Goal: Transaction & Acquisition: Download file/media

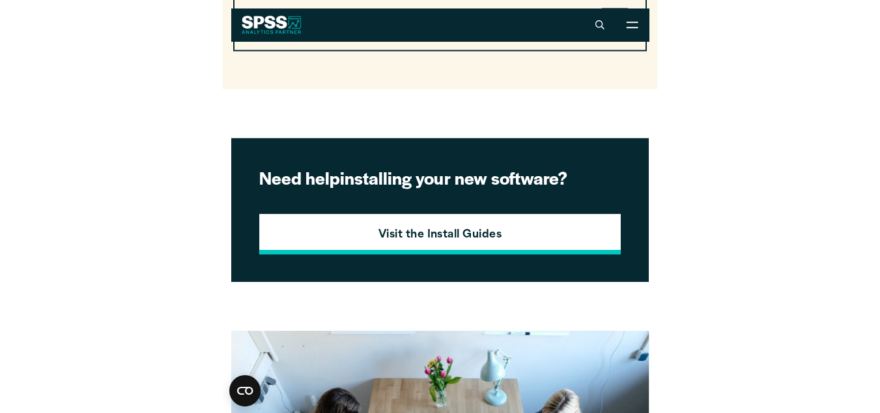
scroll to position [1400, 0]
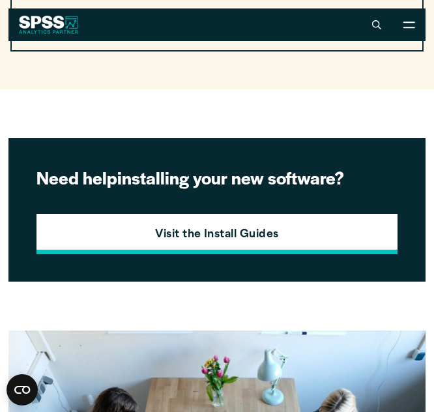
click at [315, 233] on link "Visit the Install Guides" at bounding box center [216, 234] width 361 height 40
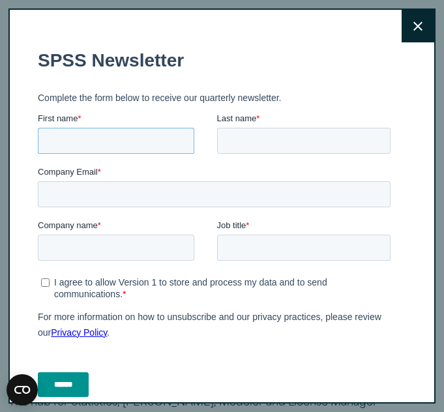
click at [144, 146] on input "First name *" at bounding box center [116, 141] width 156 height 26
type input "*****"
click at [248, 145] on input "Last name *" at bounding box center [304, 141] width 174 height 26
type input "********"
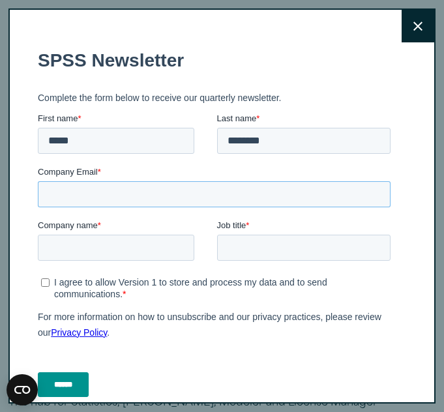
click at [239, 205] on input "Company Email *" at bounding box center [214, 194] width 353 height 26
type input "**********"
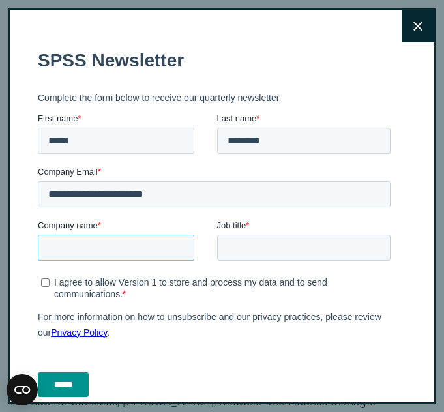
click at [136, 248] on input "Company name *" at bounding box center [116, 248] width 156 height 26
type input "**********"
click at [223, 237] on input "Job title *" at bounding box center [304, 248] width 174 height 26
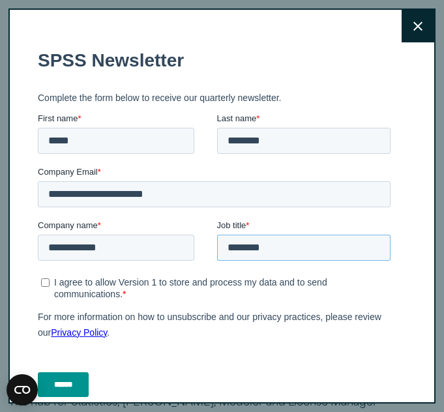
type input "*******"
click at [73, 379] on input "******" at bounding box center [63, 384] width 51 height 25
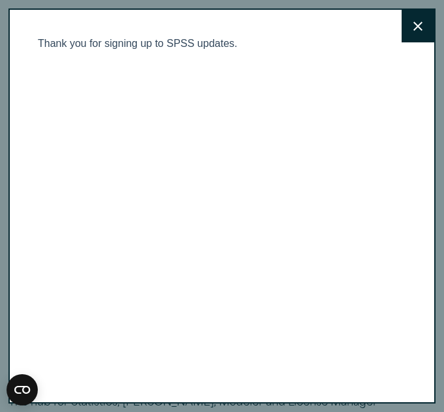
click at [401, 16] on button "Close" at bounding box center [417, 26] width 33 height 33
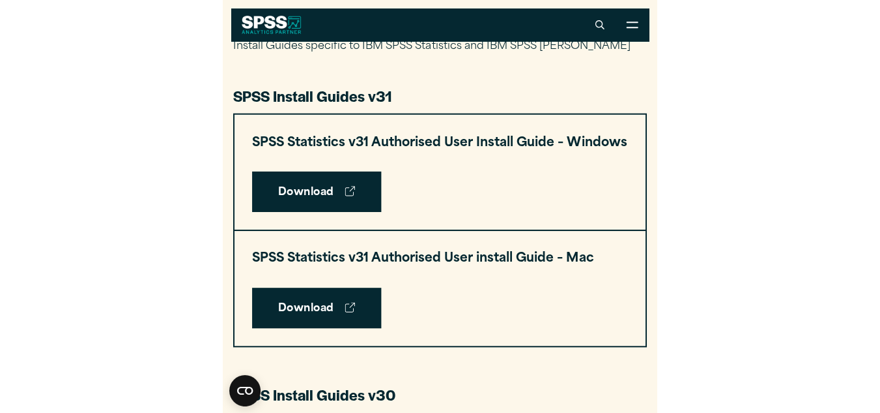
scroll to position [609, 0]
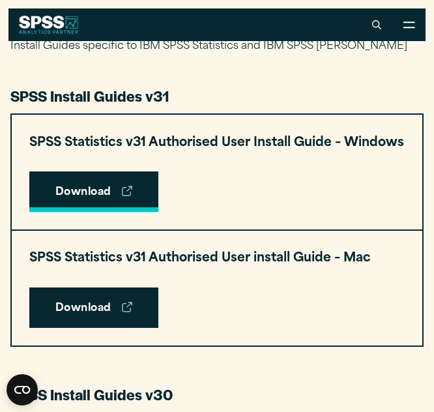
click at [104, 190] on link "Download" at bounding box center [93, 191] width 129 height 40
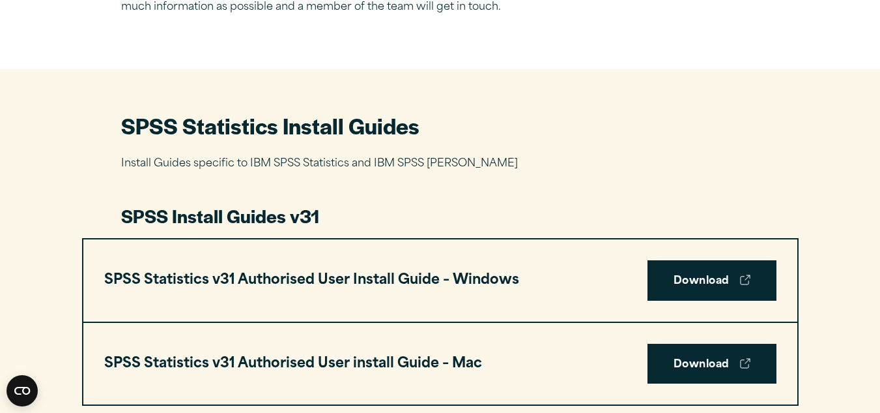
scroll to position [524, 0]
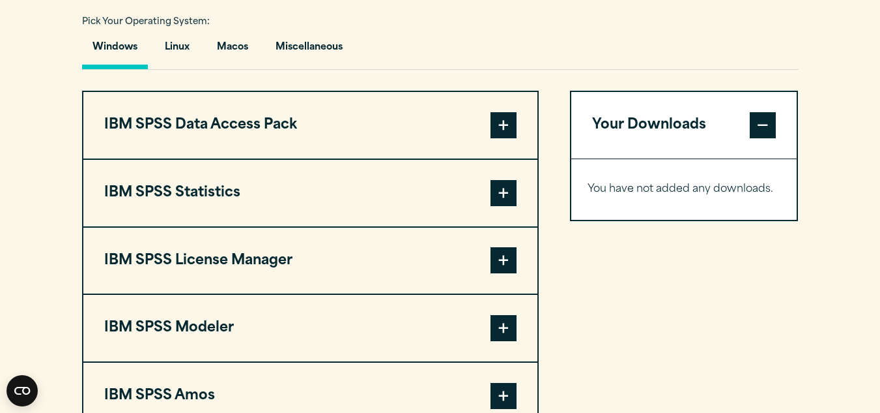
scroll to position [964, 0]
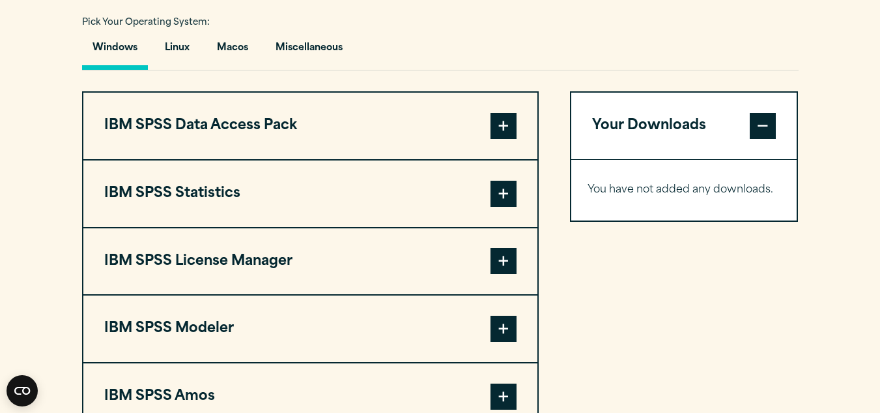
click at [500, 192] on span at bounding box center [504, 194] width 26 height 26
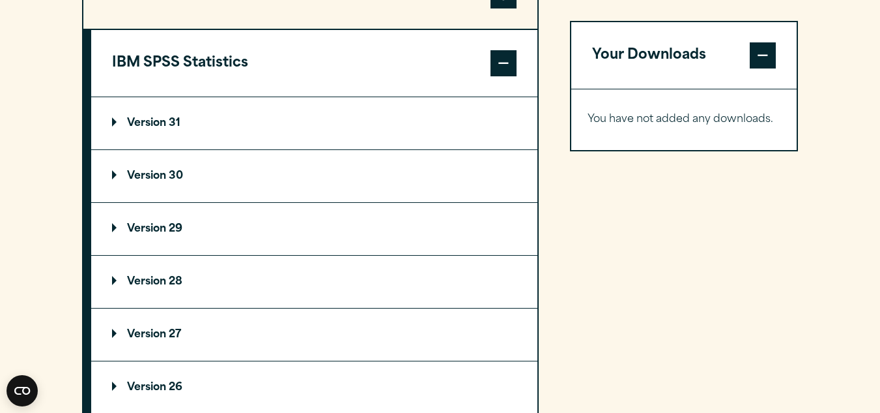
scroll to position [1095, 0]
click at [203, 106] on summary "Version 31" at bounding box center [314, 122] width 446 height 52
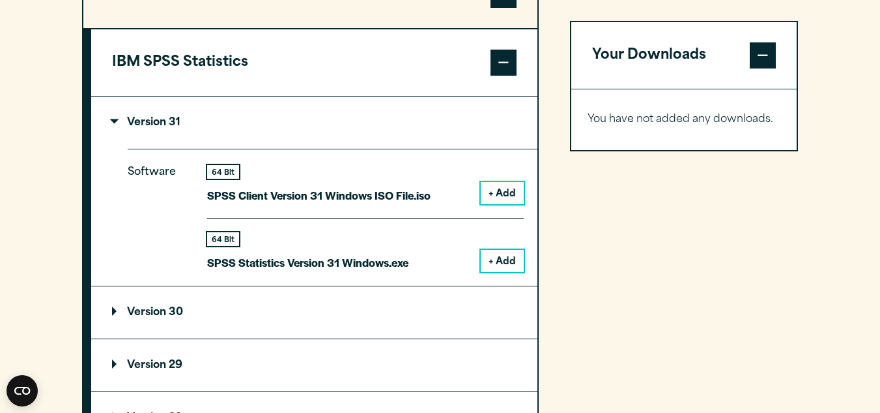
click at [203, 116] on summary "Version 31" at bounding box center [314, 122] width 446 height 52
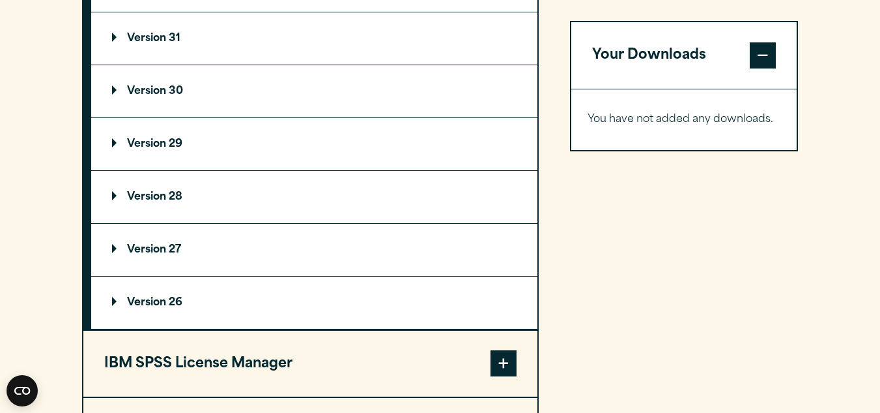
scroll to position [1189, 0]
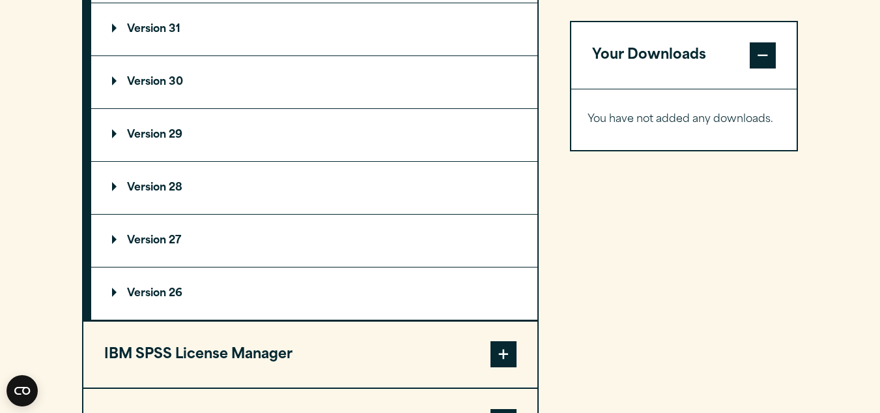
click at [199, 148] on summary "Version 29" at bounding box center [314, 135] width 446 height 52
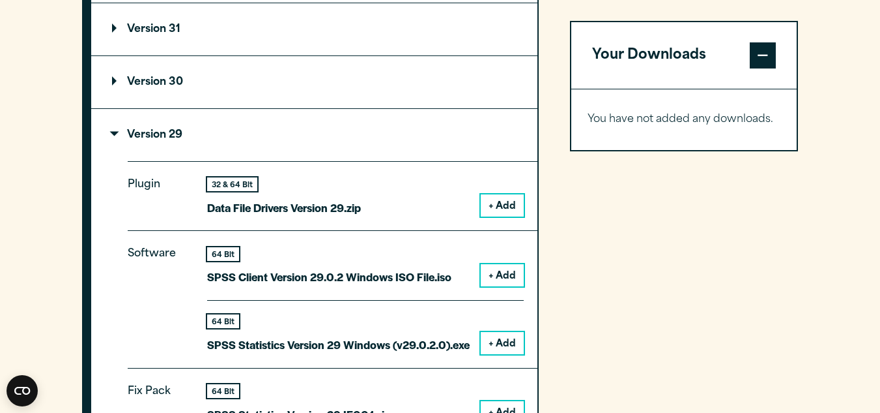
click at [417, 150] on summary "Version 29" at bounding box center [314, 135] width 446 height 52
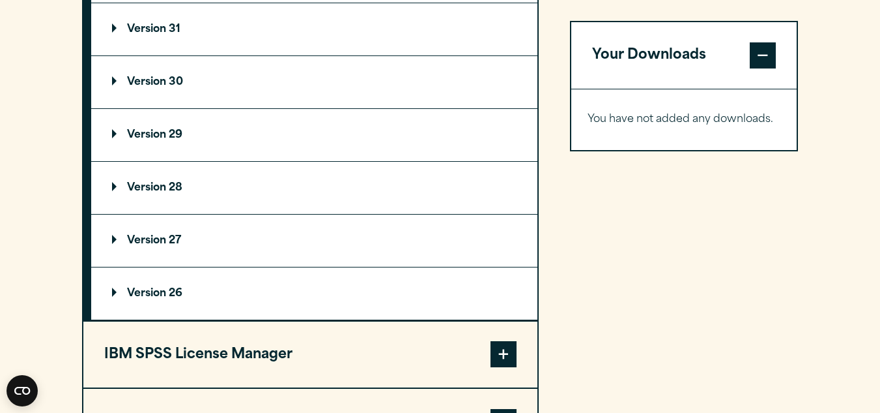
click at [362, 229] on summary "Version 27" at bounding box center [314, 240] width 446 height 52
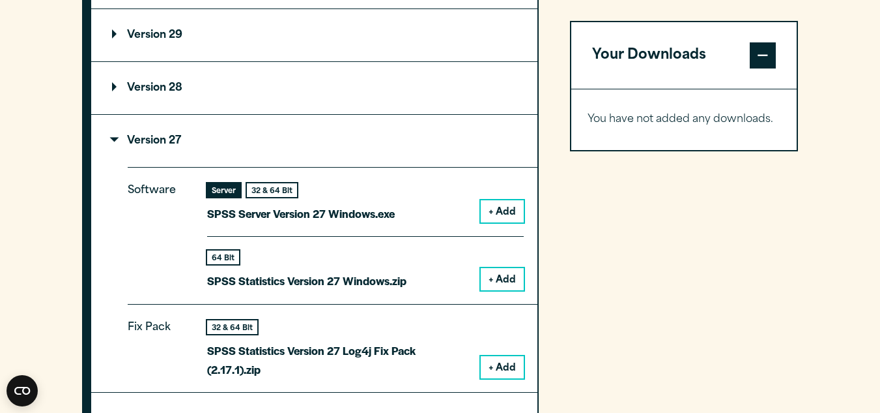
scroll to position [1310, 0]
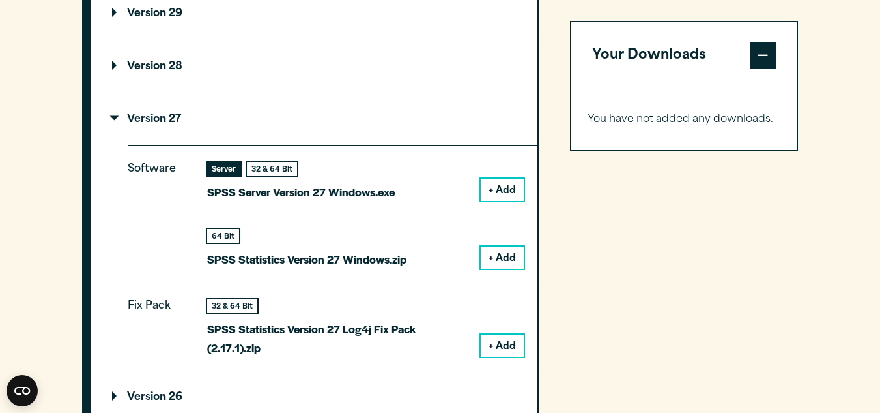
click at [502, 256] on button "+ Add" at bounding box center [502, 257] width 43 height 22
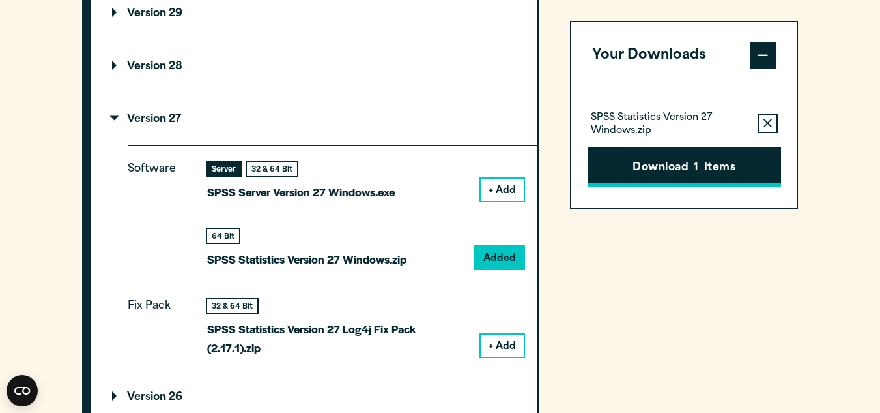
click at [723, 154] on button "Download 1 Items" at bounding box center [685, 167] width 194 height 40
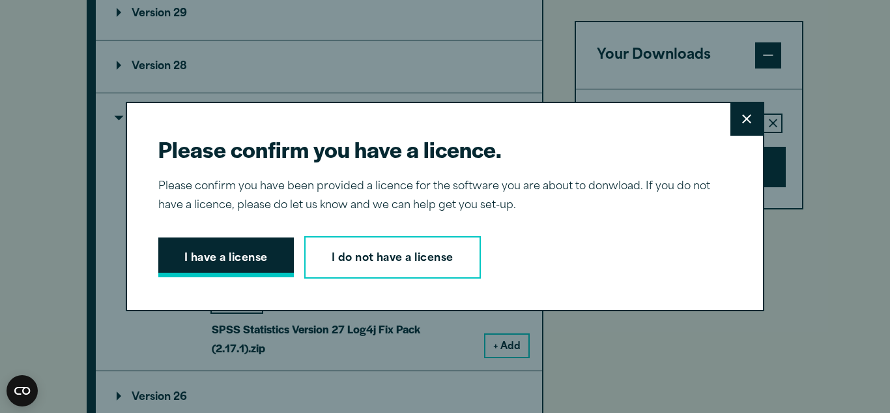
click at [281, 248] on button "I have a license" at bounding box center [226, 257] width 136 height 40
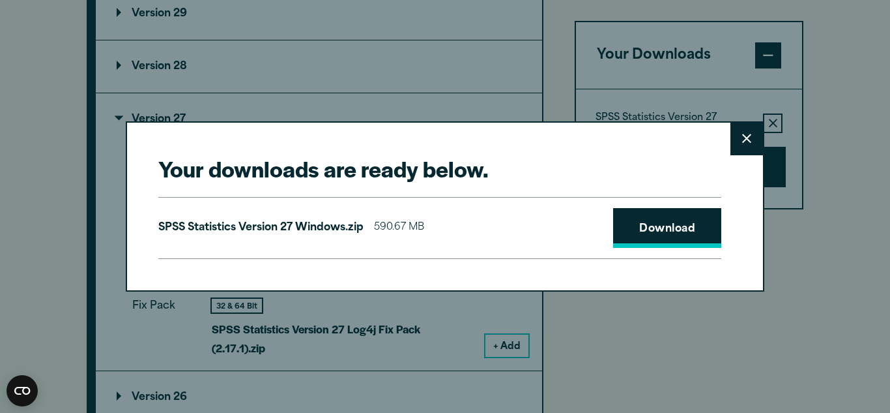
click at [685, 237] on link "Download" at bounding box center [667, 228] width 108 height 40
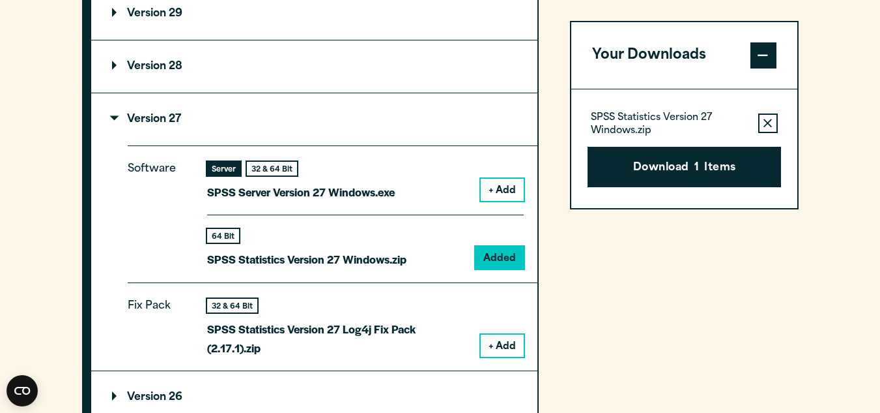
click at [657, 344] on div "Your downloads are ready below. Close SPSS Statistics Version 27 Windows.zip 59…" at bounding box center [440, 206] width 880 height 413
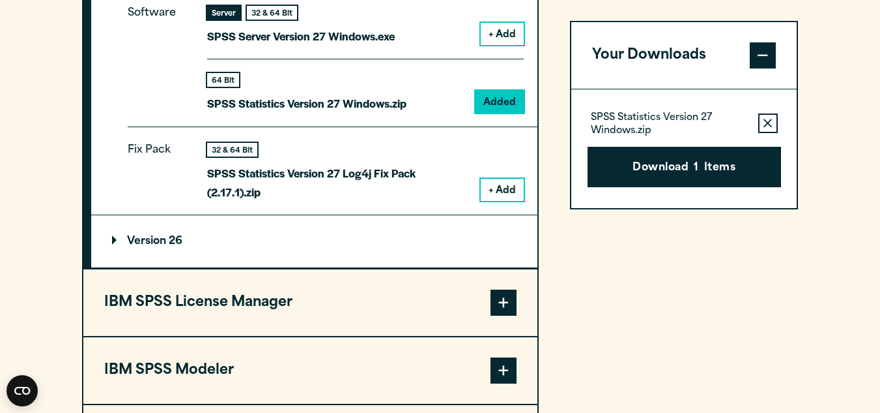
scroll to position [1466, 0]
click at [220, 238] on summary "Version 26" at bounding box center [314, 240] width 446 height 52
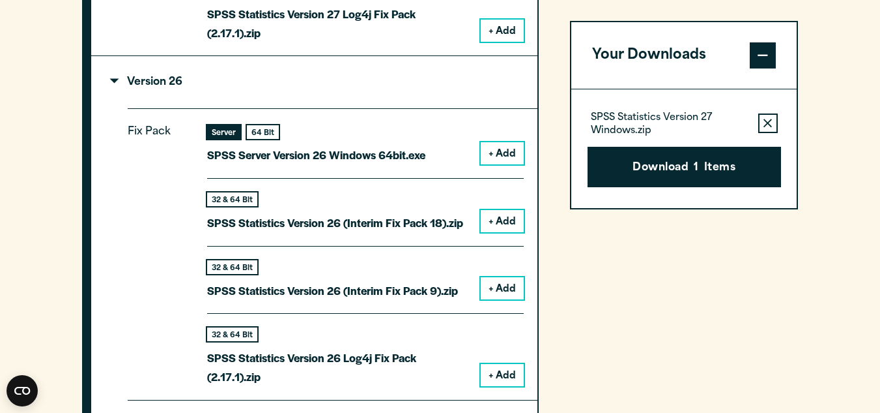
scroll to position [1625, 0]
click at [510, 160] on button "+ Add" at bounding box center [502, 152] width 43 height 22
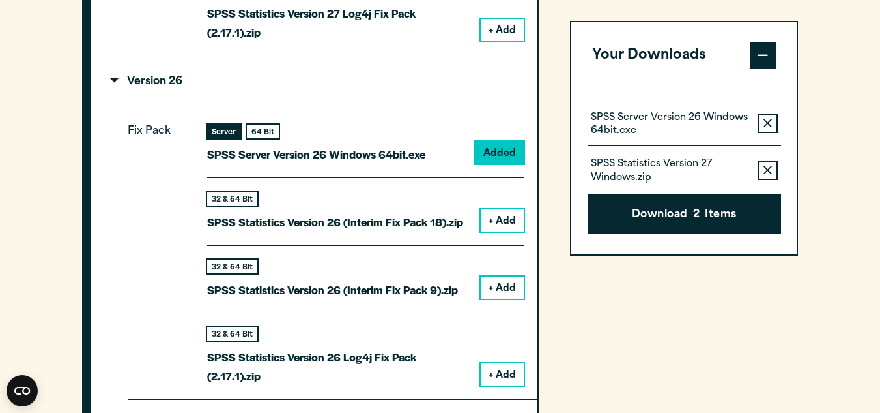
click at [714, 126] on p "SPSS Server Version 26 Windows 64bit.exe" at bounding box center [669, 124] width 157 height 26
click at [692, 208] on button "Download 2 Items" at bounding box center [685, 214] width 194 height 40
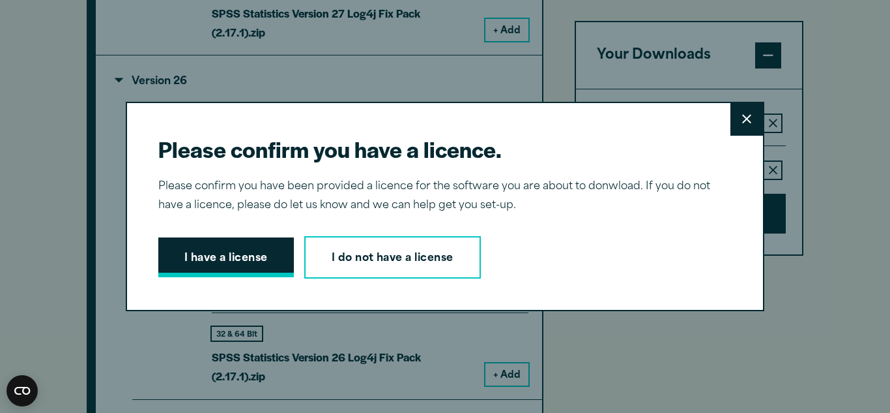
click at [258, 238] on button "I have a license" at bounding box center [226, 257] width 136 height 40
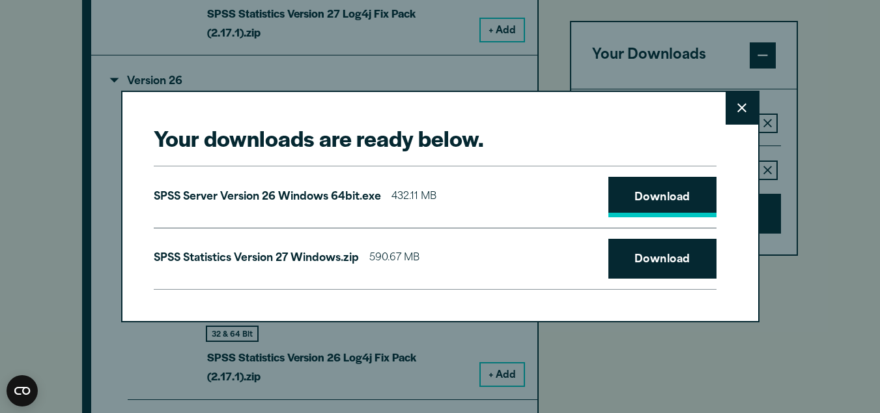
click at [657, 209] on link "Download" at bounding box center [663, 197] width 108 height 40
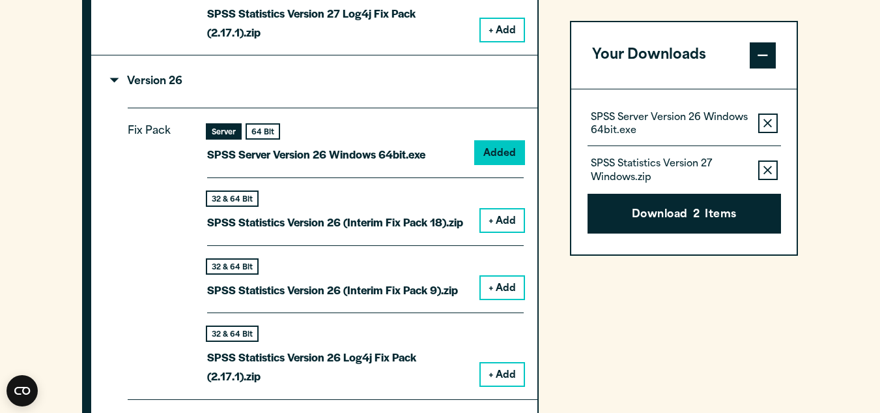
click at [781, 178] on div "Your downloads are ready below. Close SPSS Server Version 26 Windows 64bit.exe …" at bounding box center [440, 206] width 880 height 413
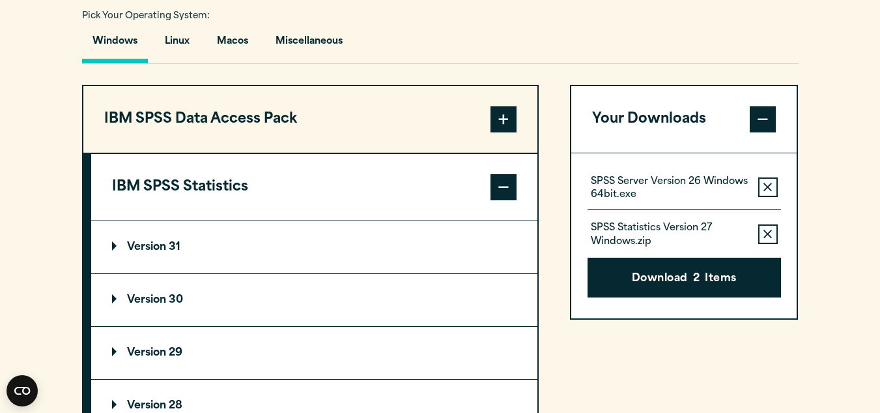
scroll to position [970, 0]
